Goal: Task Accomplishment & Management: Use online tool/utility

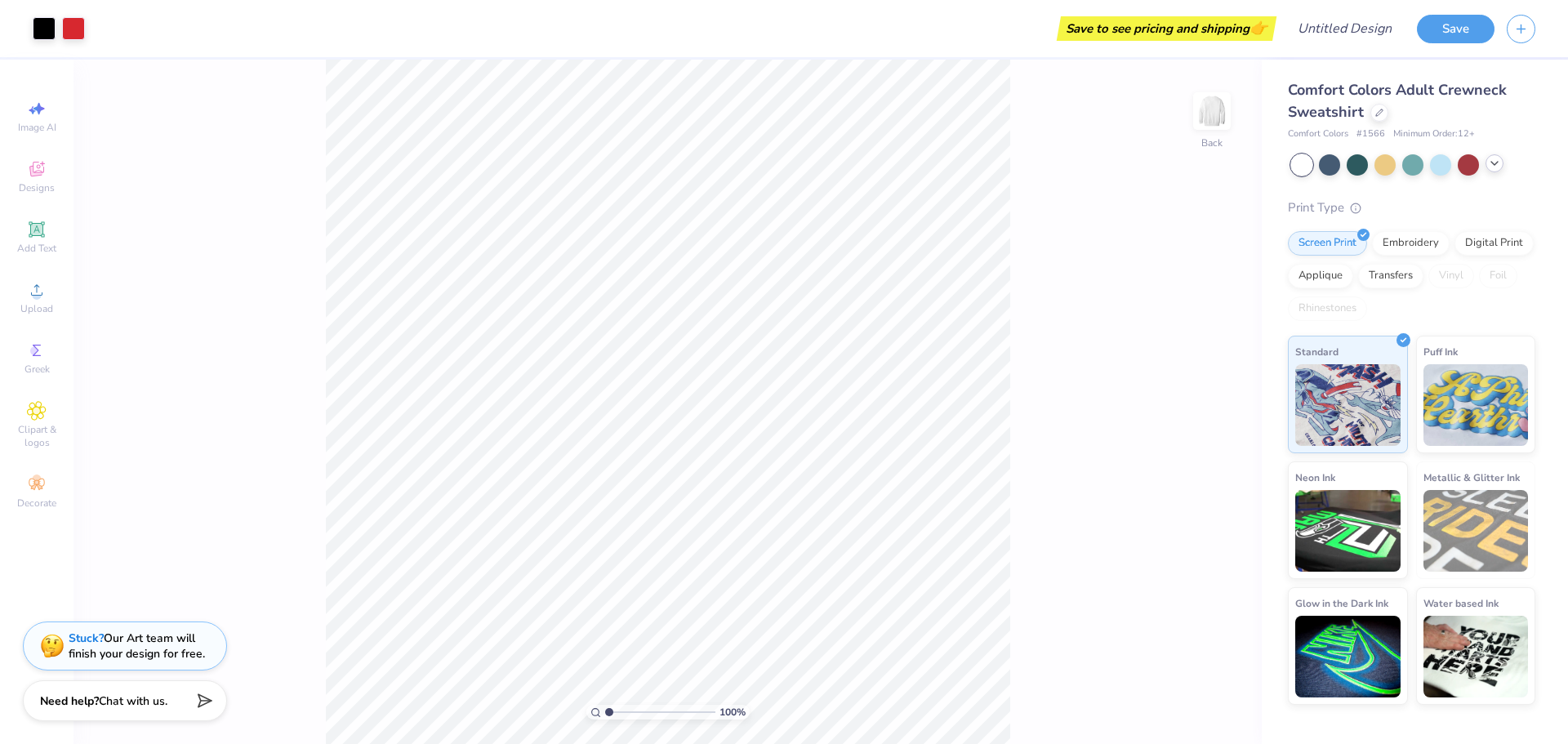
click at [1499, 162] on icon at bounding box center [1495, 163] width 13 height 13
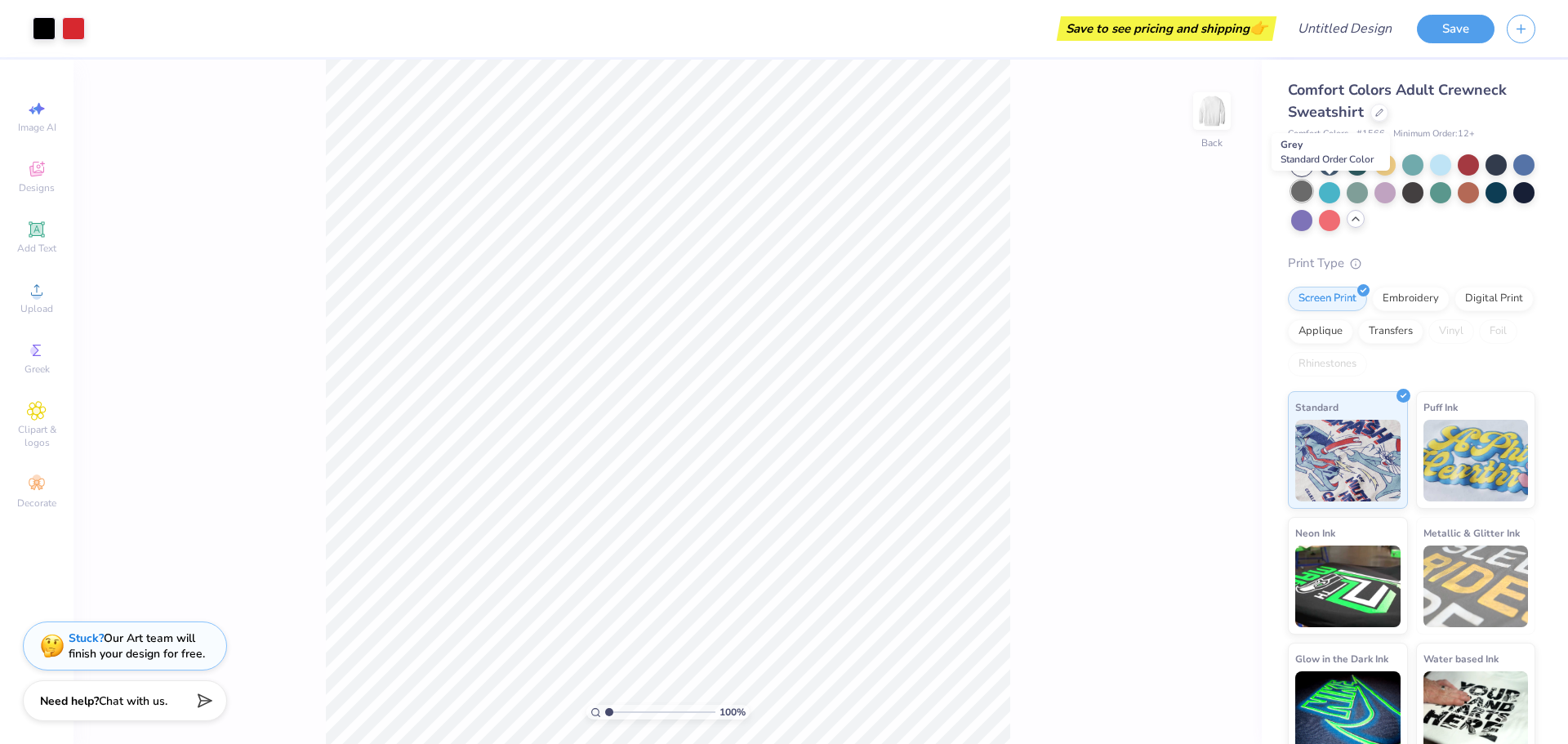
click at [1313, 197] on div at bounding box center [1302, 191] width 22 height 22
click at [1341, 220] on div at bounding box center [1330, 219] width 22 height 22
click at [1182, 223] on div "100 % Back" at bounding box center [668, 402] width 1189 height 684
click at [29, 288] on icon at bounding box center [36, 289] width 20 height 20
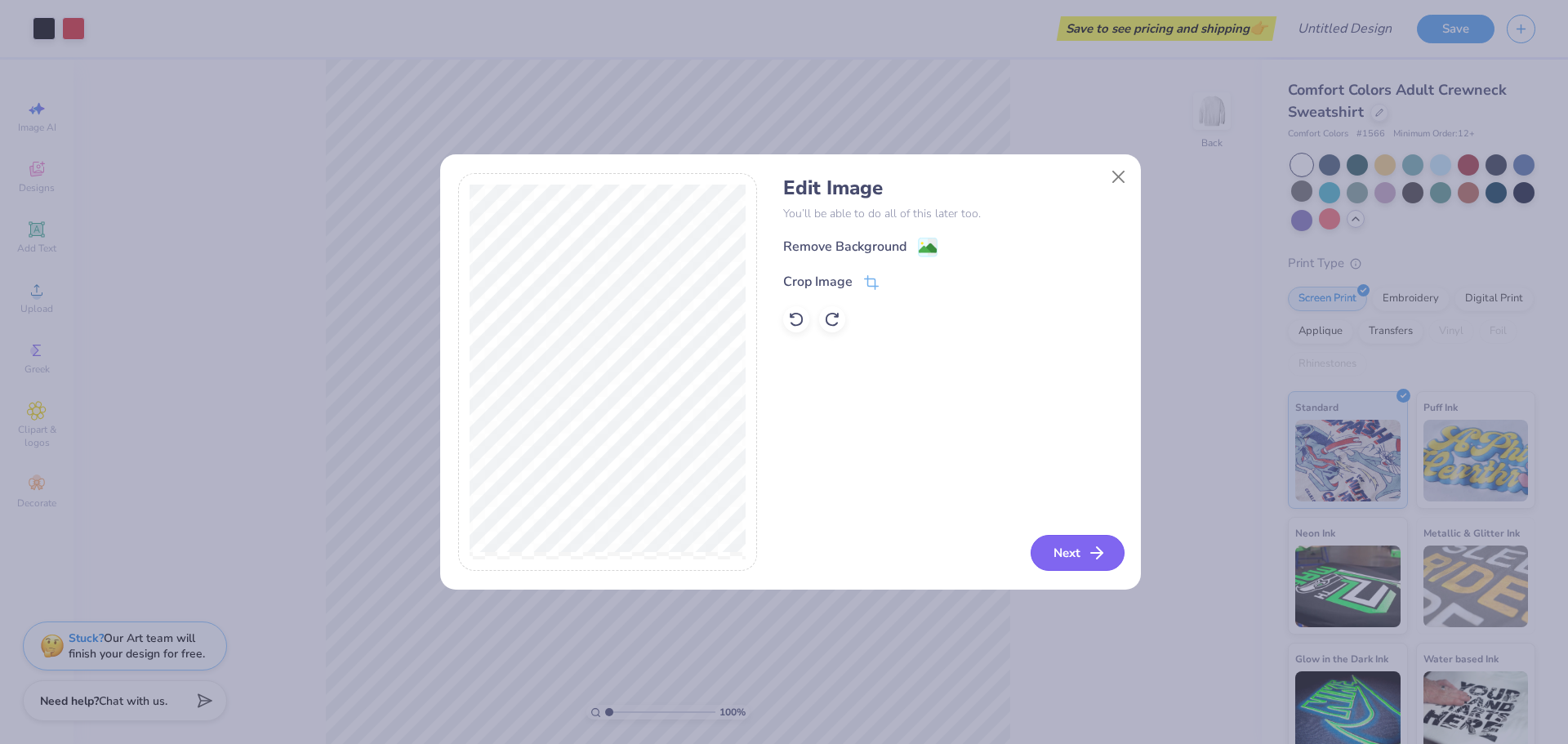
click at [1073, 555] on button "Next" at bounding box center [1077, 553] width 94 height 36
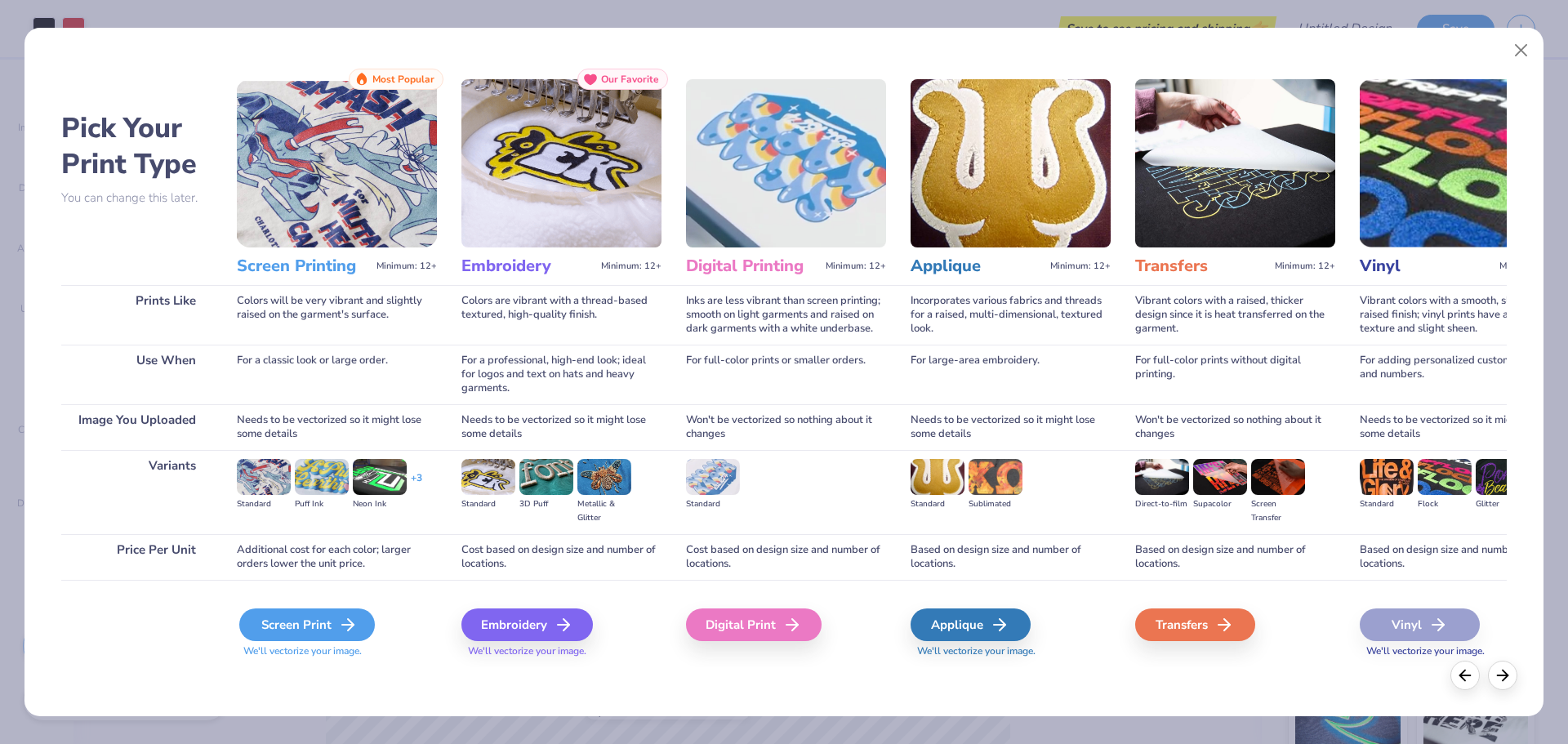
click at [297, 622] on div "Screen Print" at bounding box center [307, 625] width 136 height 33
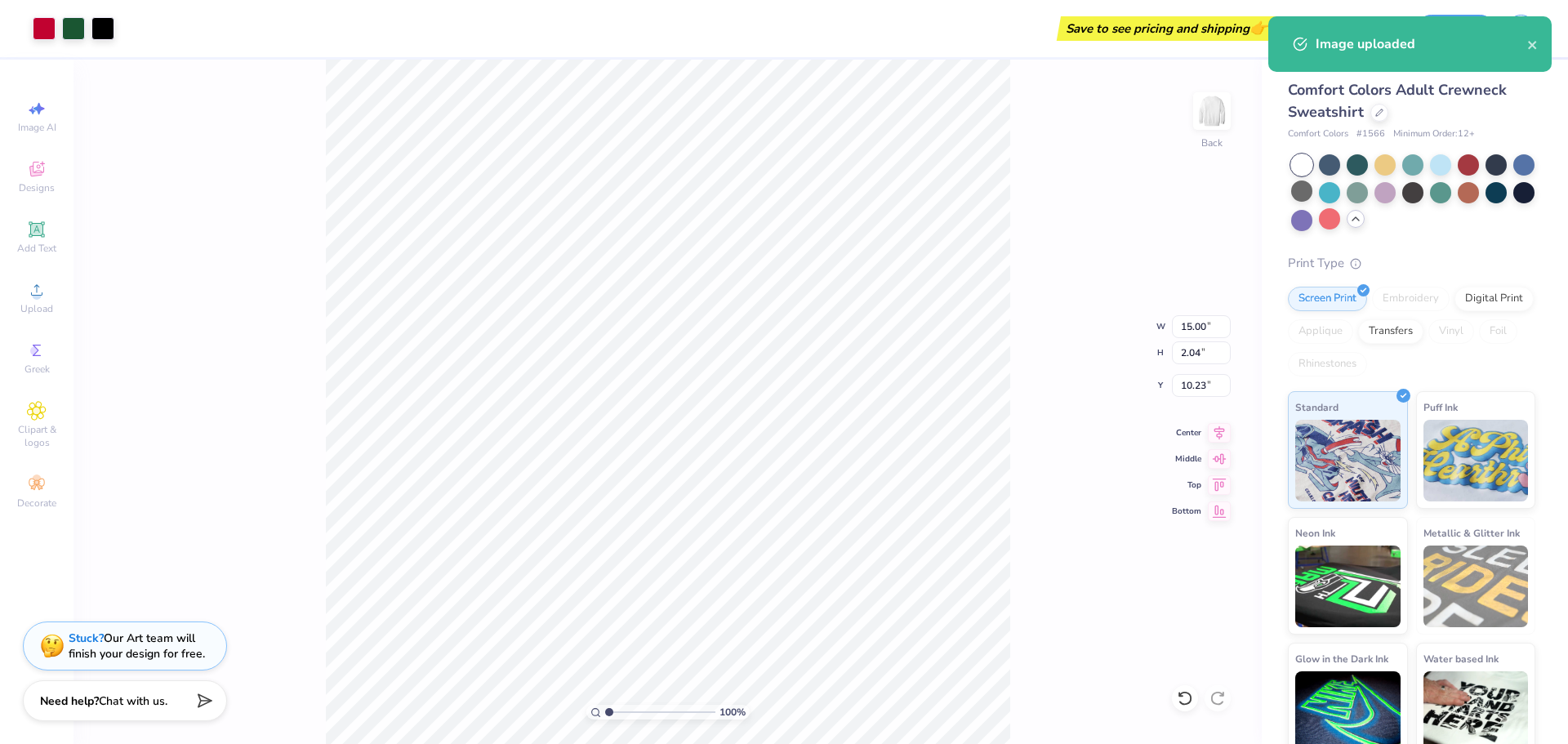
type input "5.48"
type input "5.04"
type input "2.30"
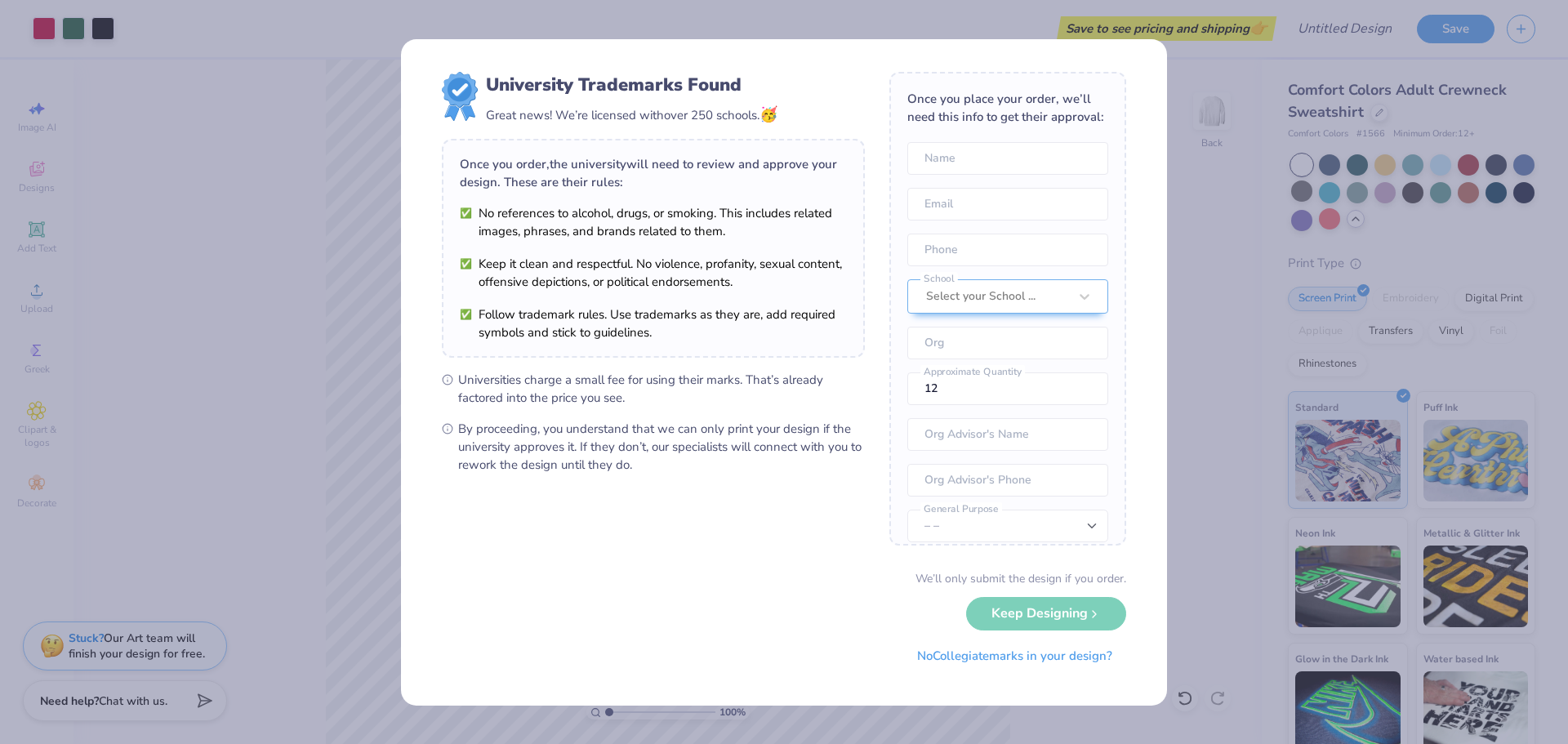
click at [1089, 615] on div "We’ll only submit the design if you order. Keep Designing No Collegiate marks i…" at bounding box center [784, 621] width 684 height 103
click at [1002, 659] on button "No Collegiate marks in your design?" at bounding box center [1015, 652] width 223 height 34
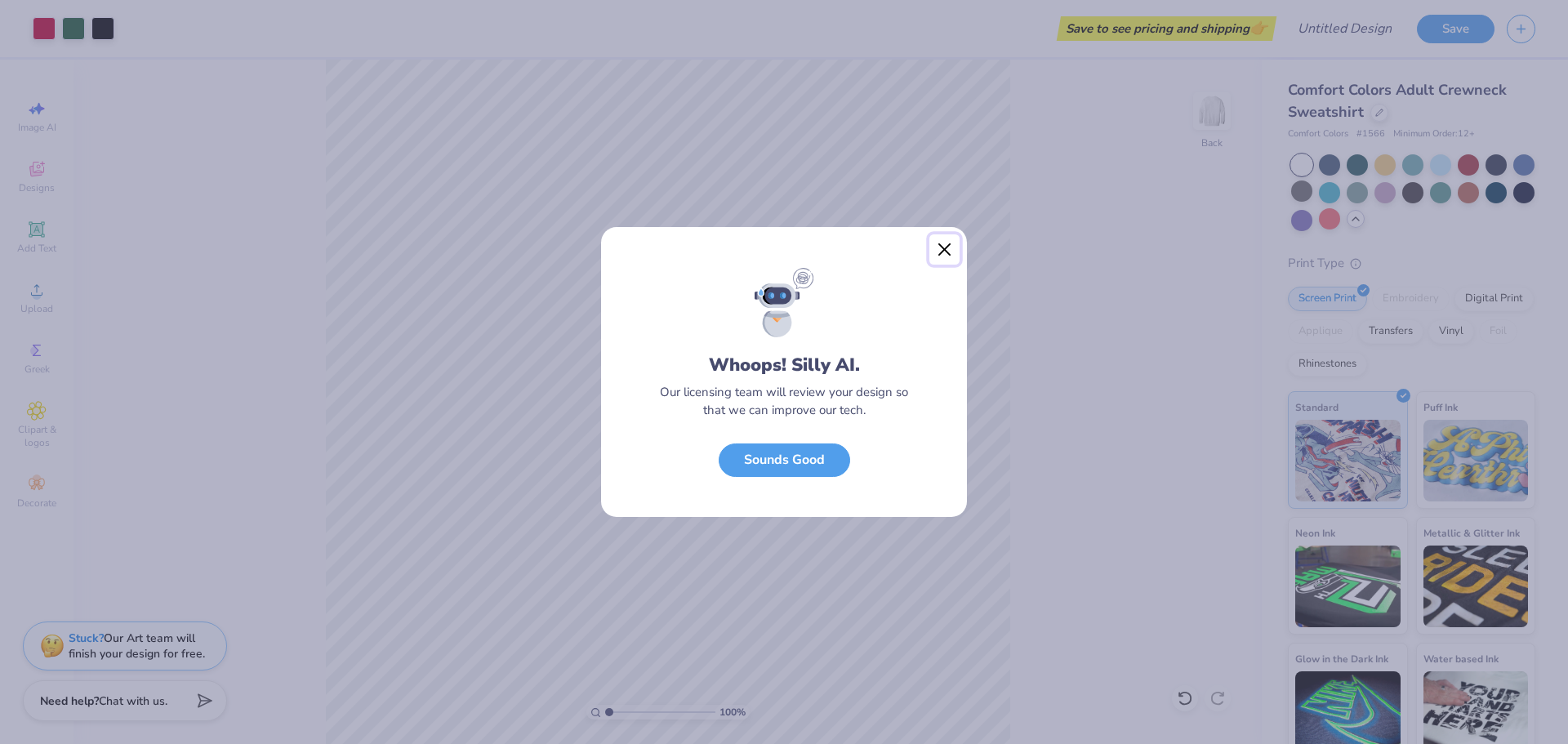
click at [940, 255] on button "Close" at bounding box center [945, 250] width 31 height 31
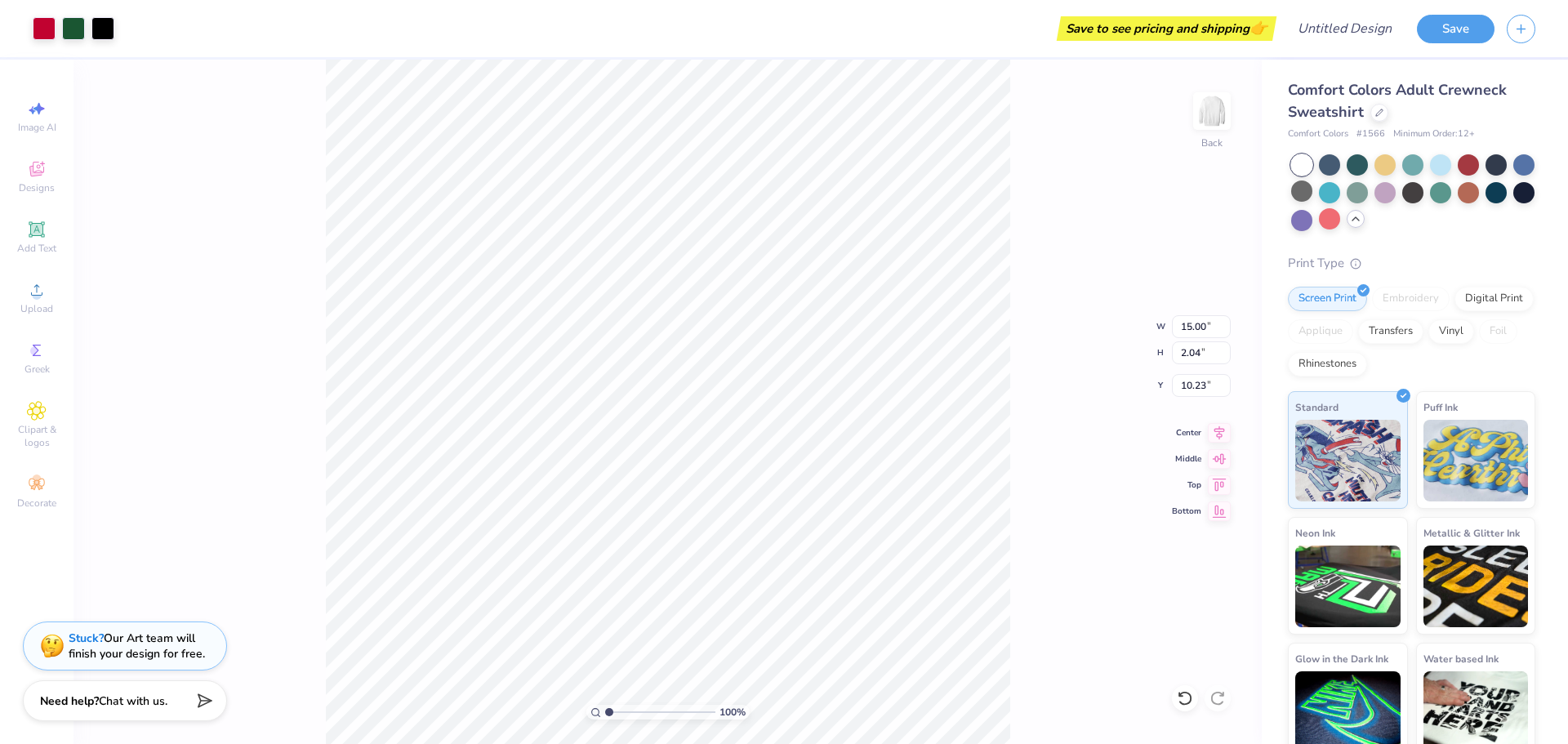
type input "3.00"
type input "3.26"
type input "12.59"
type input "1.71"
type input "3.00"
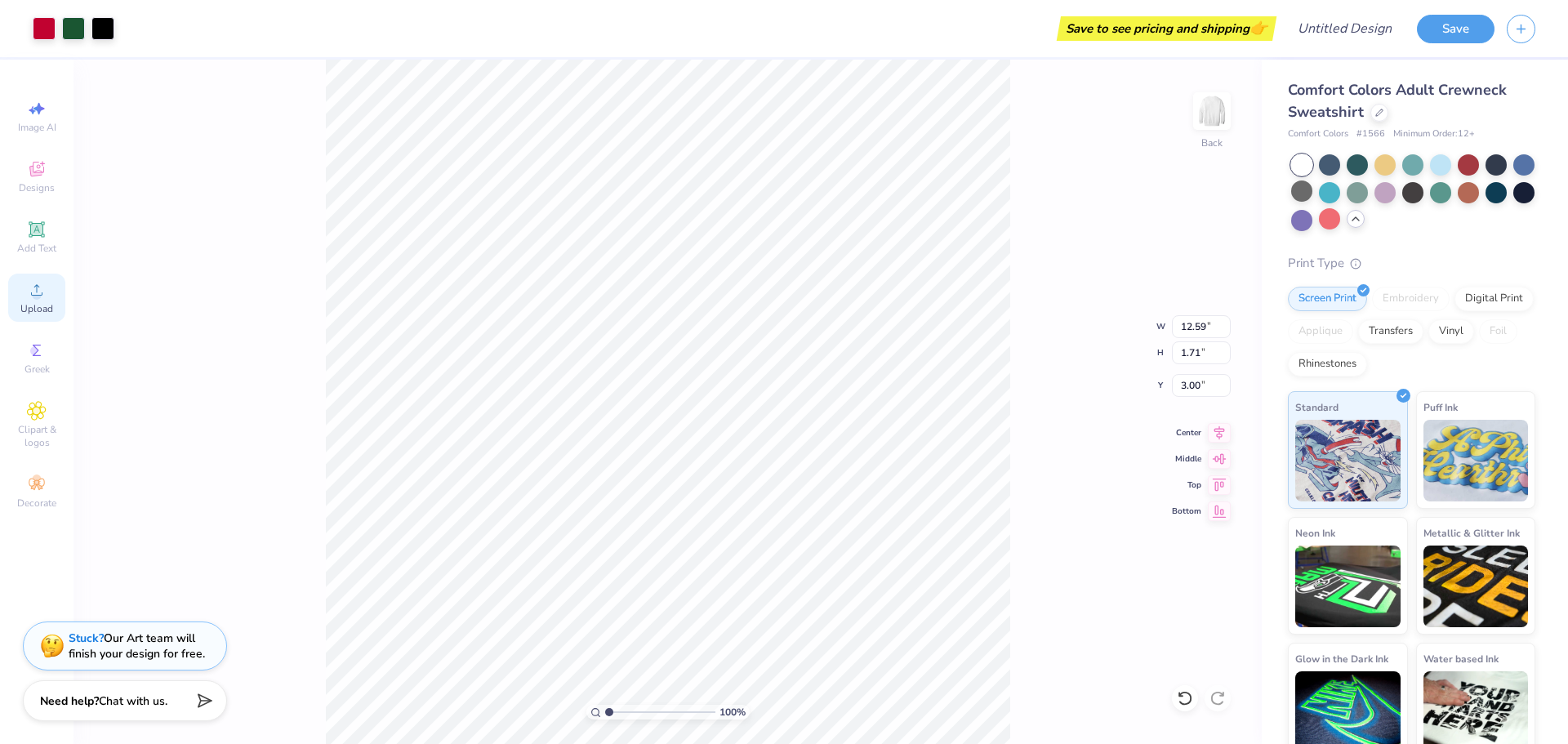
click at [39, 302] on span "Upload" at bounding box center [37, 308] width 33 height 13
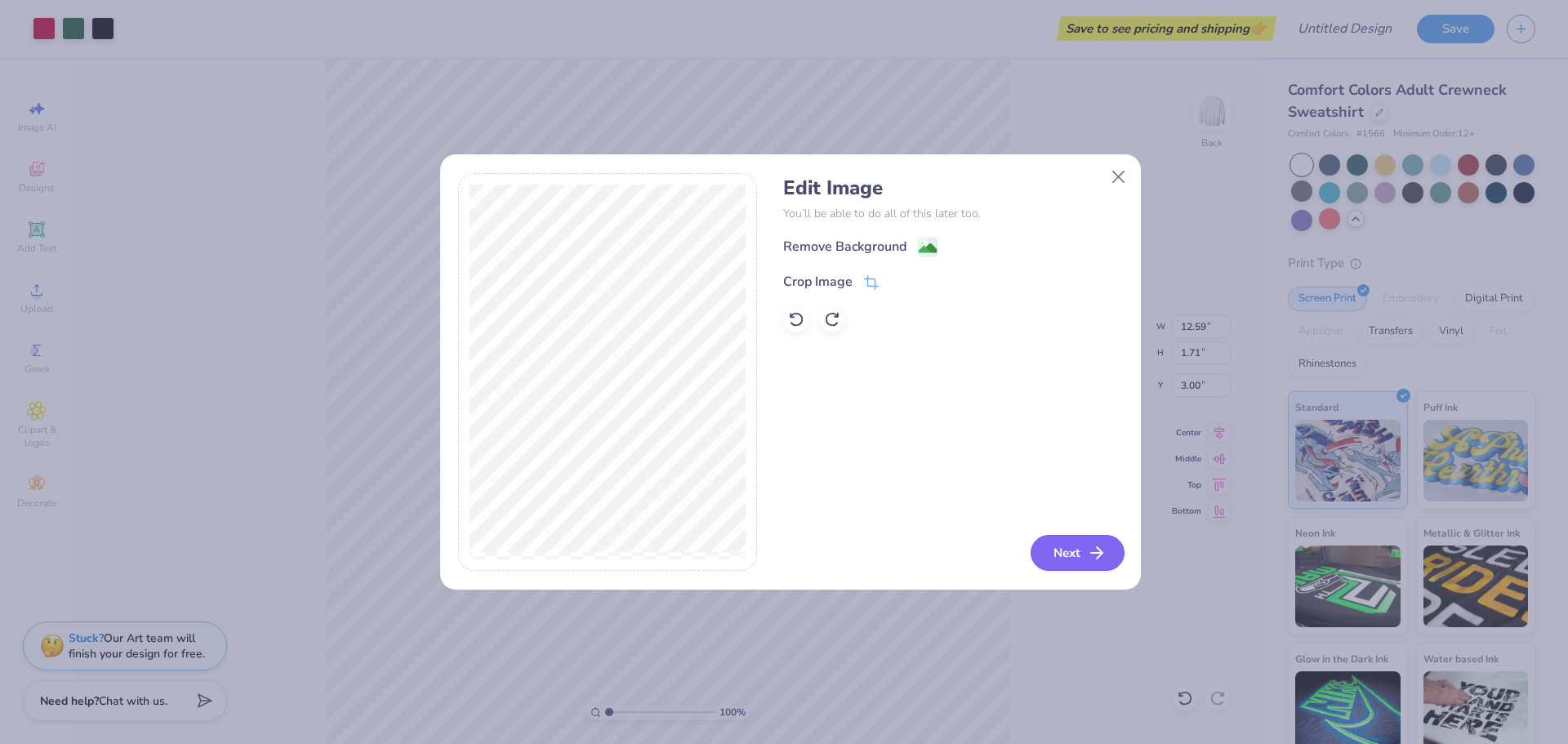
click at [1057, 556] on button "Next" at bounding box center [1077, 553] width 94 height 36
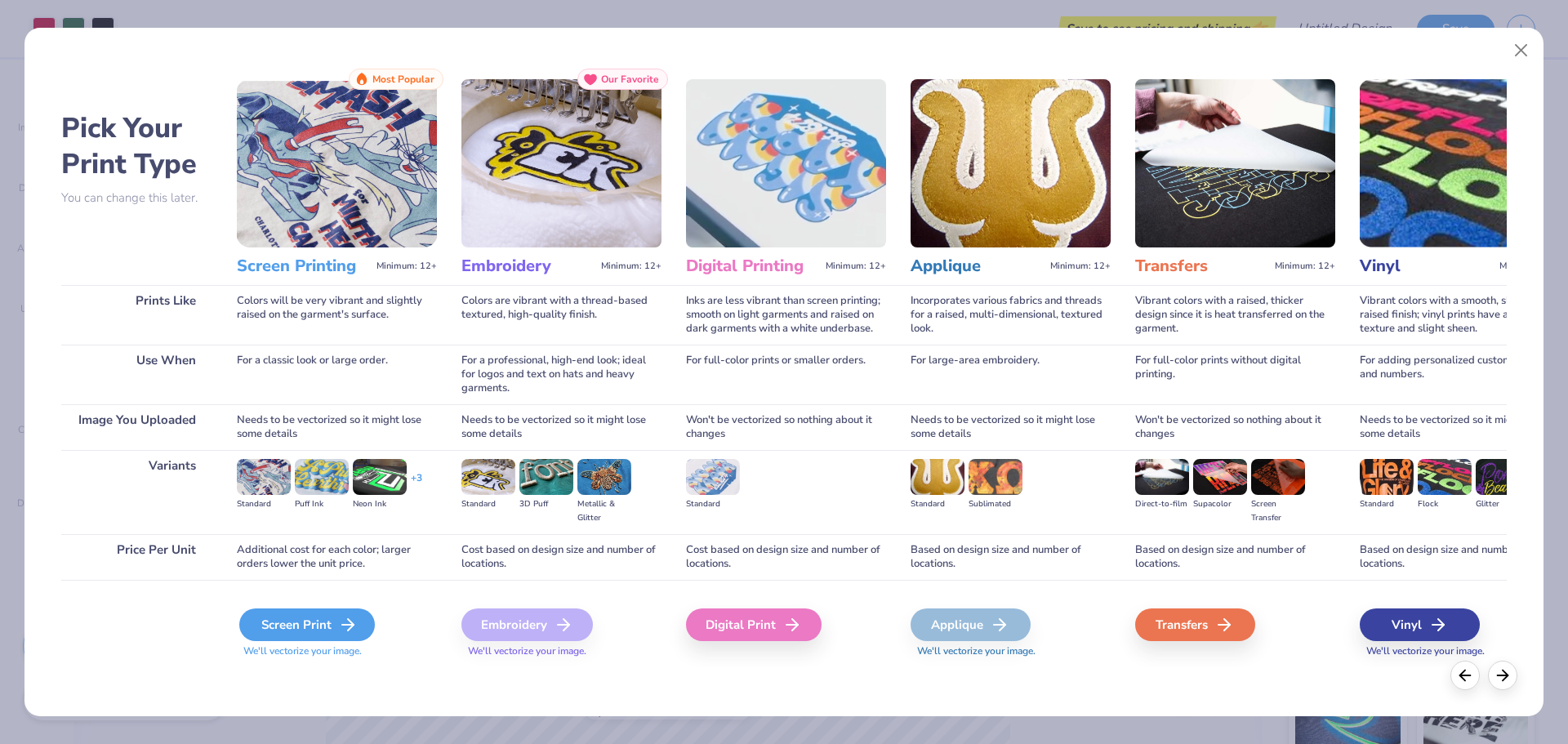
click at [294, 626] on div "Screen Print" at bounding box center [307, 625] width 136 height 33
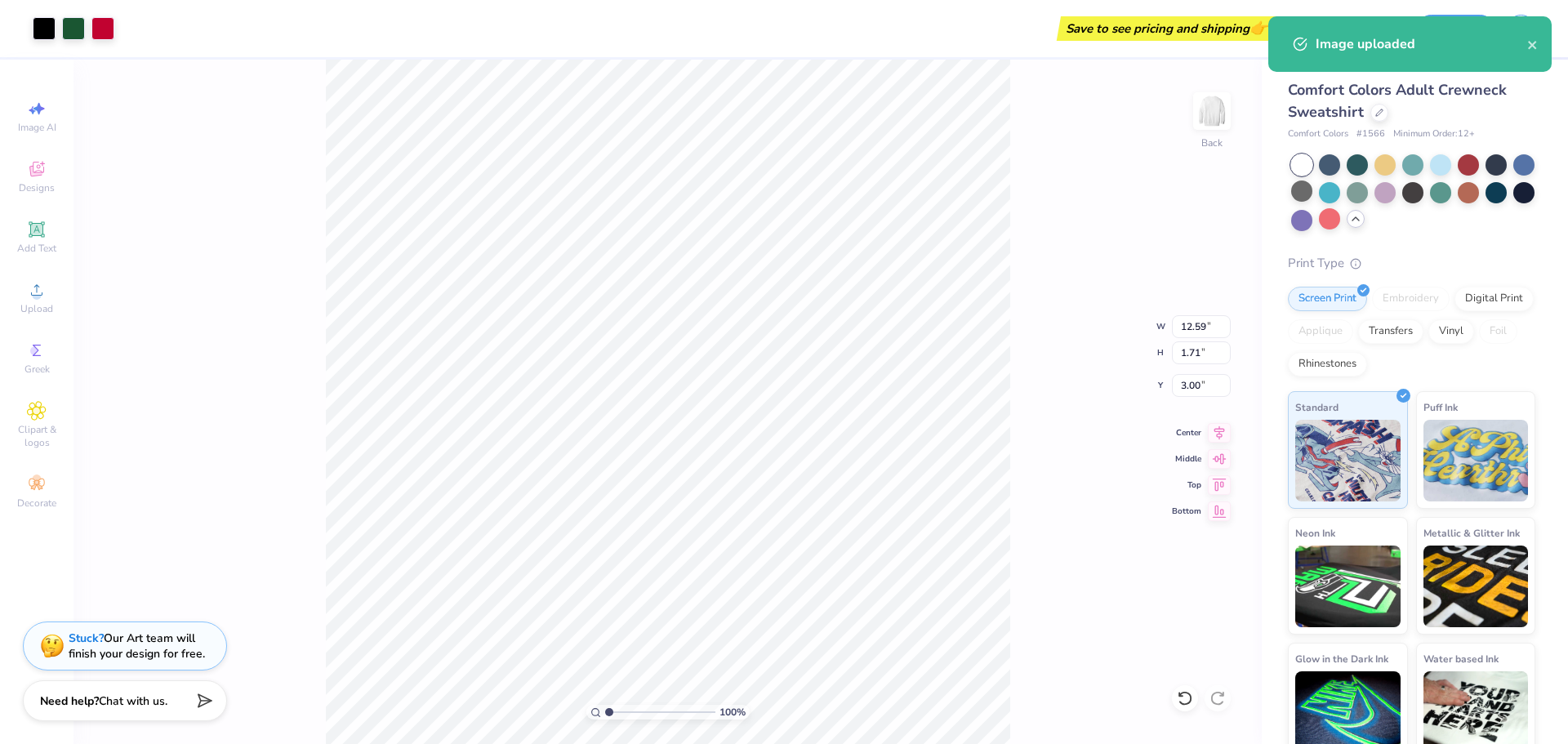
type input "15.00"
type input "6.43"
type input "8.04"
type input "12.59"
type input "1.71"
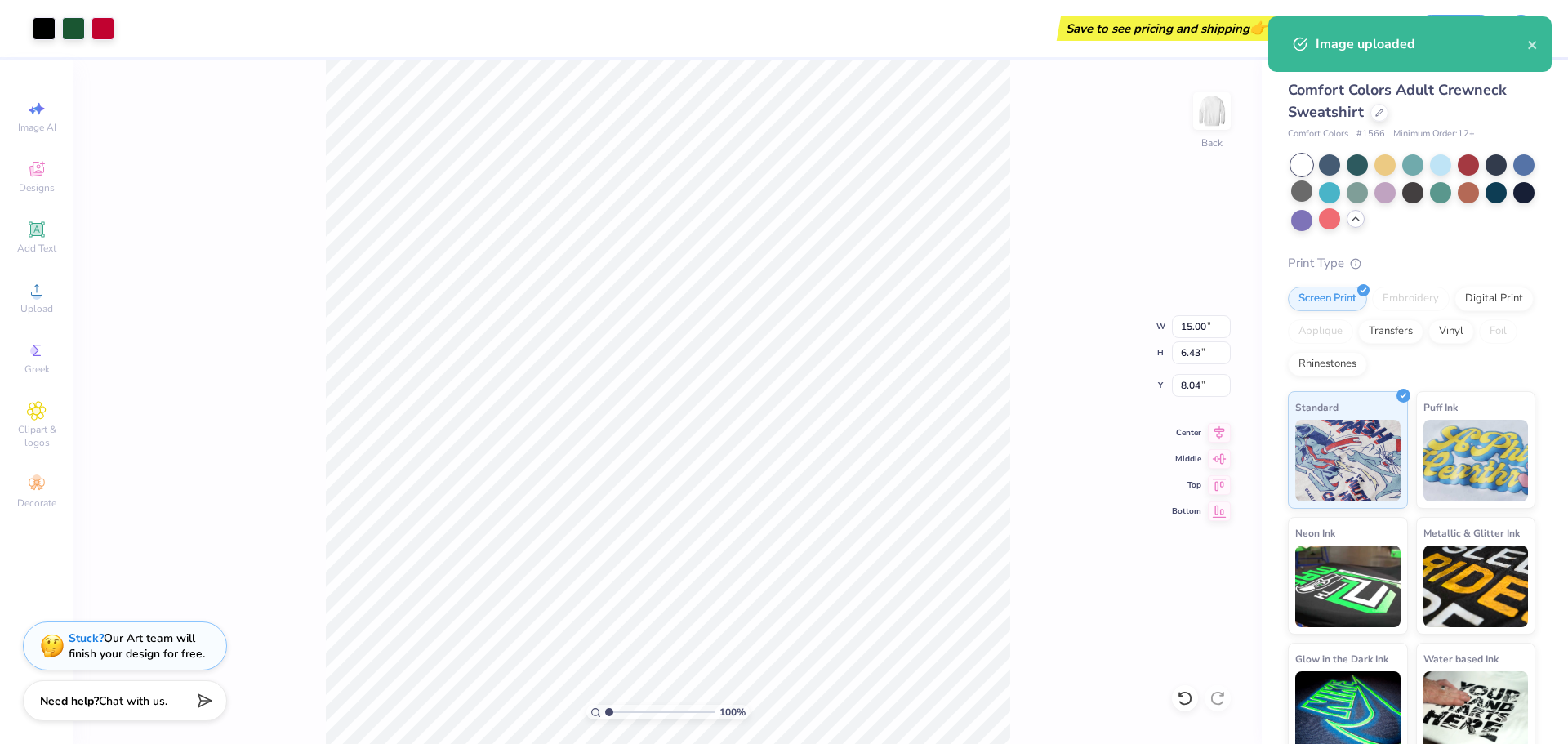
type input "3.00"
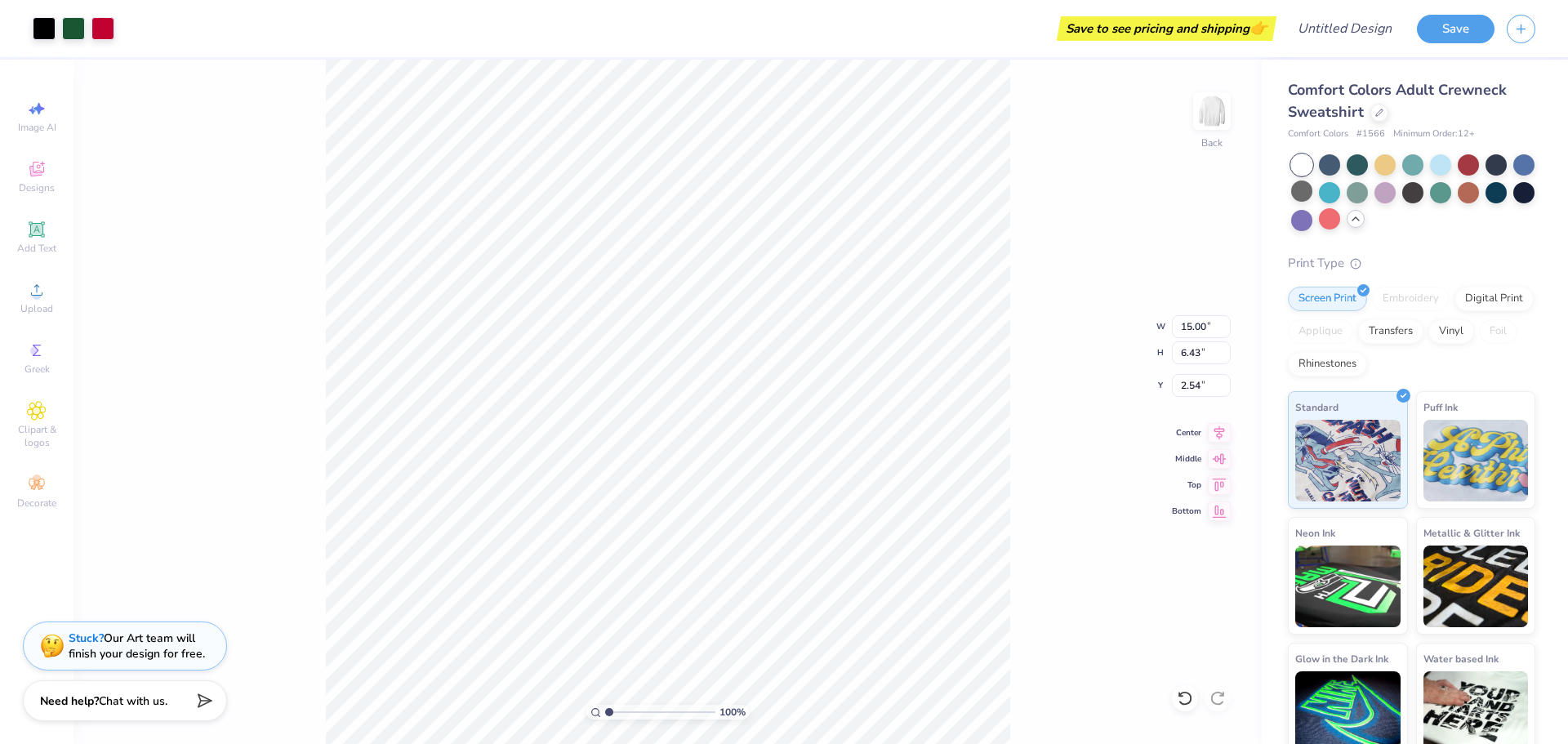
type input "2.54"
type input "12.43"
type input "5.33"
type input "3.00"
click at [1143, 293] on div "100 % Back W 12.43 12.43 " H 5.33 5.33 " Y 3.00 3.00 " Center Middle Top Bottom" at bounding box center [668, 402] width 1189 height 684
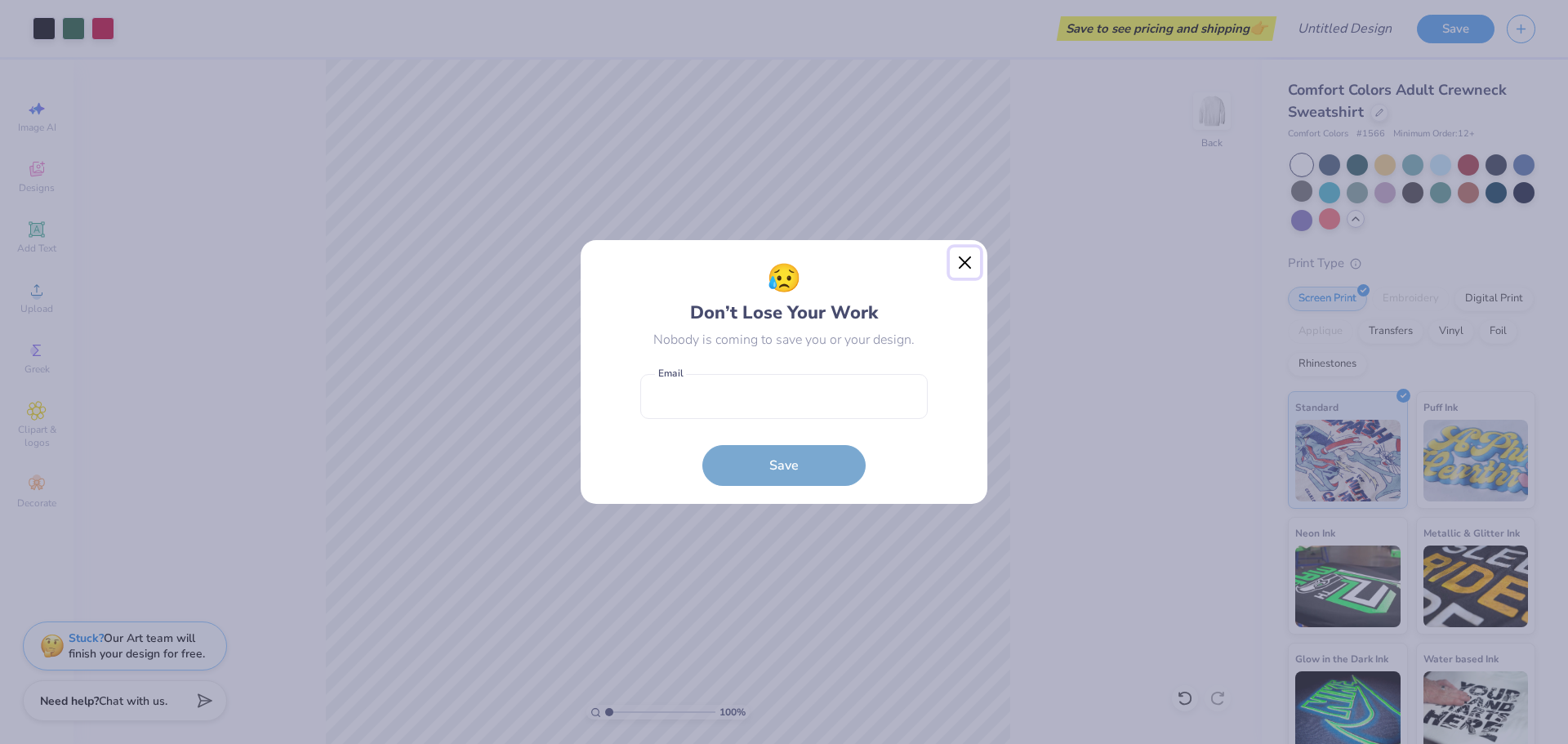
click at [965, 266] on button "Close" at bounding box center [966, 264] width 31 height 31
